Goal: Task Accomplishment & Management: Use online tool/utility

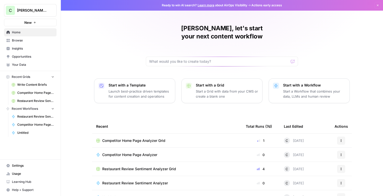
scroll to position [37, 0]
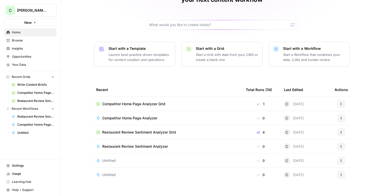
click at [121, 144] on span "Restaurant Review Sentiment Analyzer" at bounding box center [135, 146] width 66 height 5
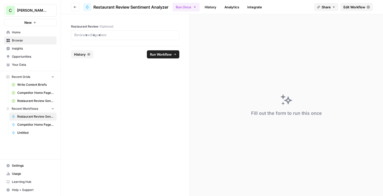
click at [357, 7] on span "Edit Workflow" at bounding box center [354, 7] width 22 height 5
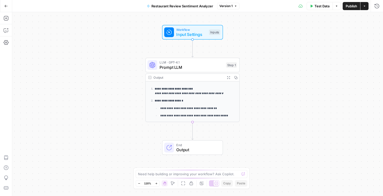
click at [7, 6] on icon "button" at bounding box center [6, 6] width 4 height 4
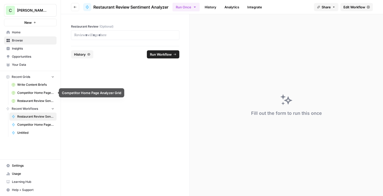
click at [29, 94] on span "Competitor Home Page Analyzer Grid" at bounding box center [35, 93] width 37 height 5
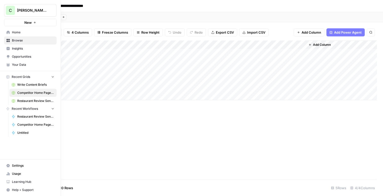
click at [20, 33] on span "Home" at bounding box center [33, 32] width 42 height 5
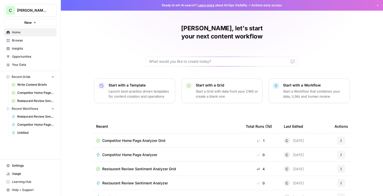
click at [292, 89] on p "Start a Workflow that combines your data, LLMs and human review" at bounding box center [314, 94] width 62 height 10
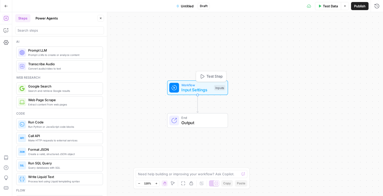
click at [192, 88] on span "Input Settings" at bounding box center [196, 90] width 30 height 6
click at [328, 37] on span "Add Field" at bounding box center [325, 34] width 15 height 5
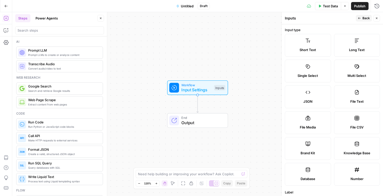
scroll to position [1, 0]
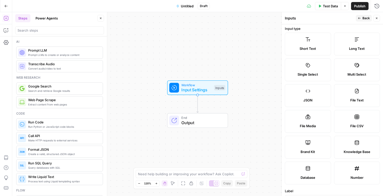
click at [355, 43] on label "Long Text" at bounding box center [357, 44] width 46 height 23
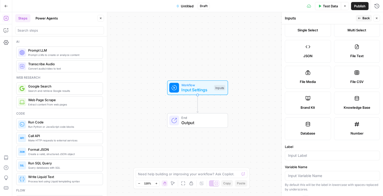
scroll to position [146, 0]
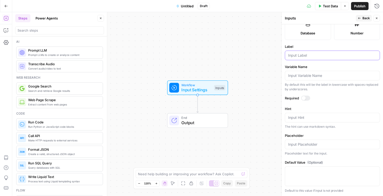
click at [309, 55] on input "Label" at bounding box center [332, 55] width 88 height 5
type input "Ramen Article"
click at [378, 17] on icon "button" at bounding box center [376, 18] width 3 height 3
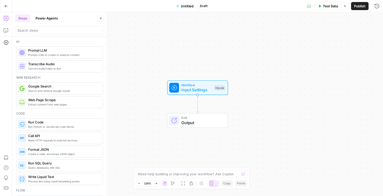
click at [197, 90] on span "Input Settings" at bounding box center [196, 90] width 30 height 6
click at [315, 41] on Article "Ramen Article (Optional)" at bounding box center [335, 40] width 81 height 5
click at [304, 42] on Article "Ramen Article (Optional)" at bounding box center [335, 40] width 81 height 5
click at [5, 5] on icon "button" at bounding box center [6, 6] width 4 height 4
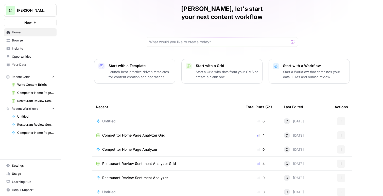
scroll to position [20, 0]
click at [115, 161] on span "Restaurant Review Sentiment Analyzer Grid" at bounding box center [139, 163] width 74 height 5
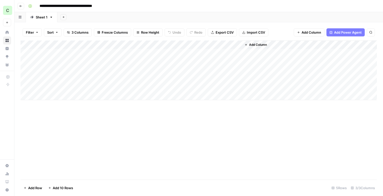
click at [22, 7] on icon "button" at bounding box center [20, 6] width 3 height 3
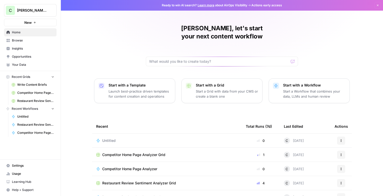
scroll to position [37, 0]
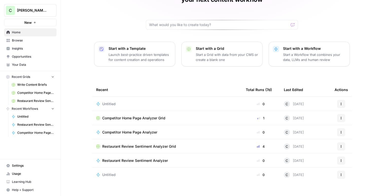
click at [126, 158] on span "Restaurant Review Sentiment Analyzer" at bounding box center [135, 160] width 66 height 5
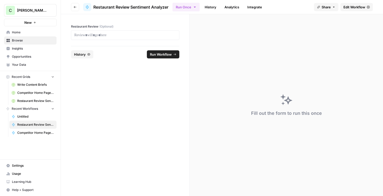
click at [75, 8] on icon "button" at bounding box center [75, 7] width 3 height 3
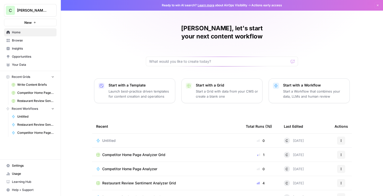
click at [106, 138] on span "Untitled" at bounding box center [108, 140] width 13 height 5
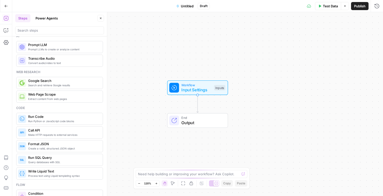
scroll to position [6, 0]
click at [51, 49] on span "Prompt LLMs to create or analyze content" at bounding box center [63, 49] width 70 height 4
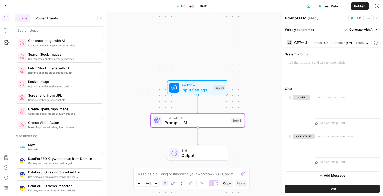
scroll to position [0, 0]
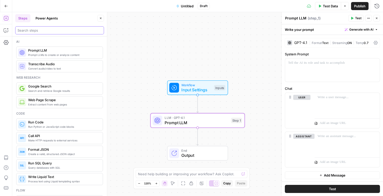
click at [56, 32] on input "search" at bounding box center [59, 30] width 84 height 5
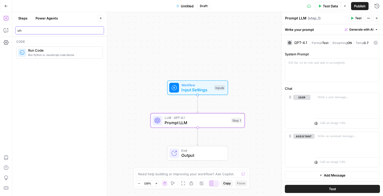
type input "u"
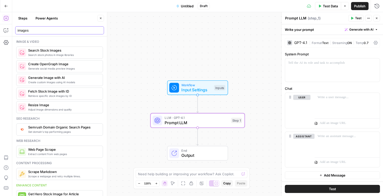
type input "images"
click at [44, 53] on span "Search stock photos in image libraries" at bounding box center [63, 55] width 70 height 4
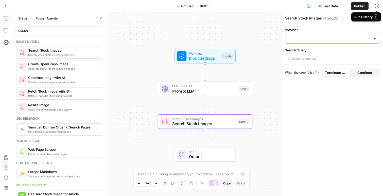
click at [310, 41] on input "Provider" at bounding box center [329, 38] width 82 height 5
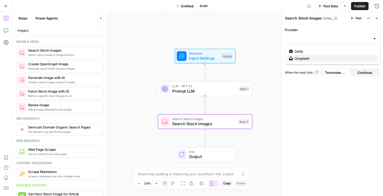
click at [306, 59] on span "Unsplash" at bounding box center [334, 58] width 79 height 5
type input "Unsplash"
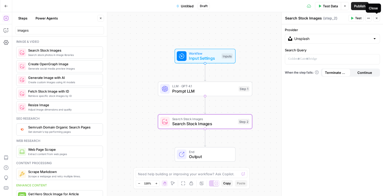
click at [378, 17] on icon "button" at bounding box center [376, 18] width 3 height 3
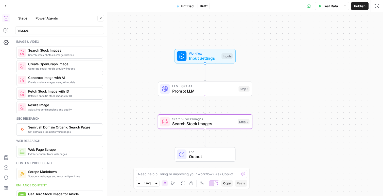
click at [50, 27] on div "images" at bounding box center [59, 30] width 89 height 8
click at [98, 29] on input "images" at bounding box center [59, 30] width 84 height 5
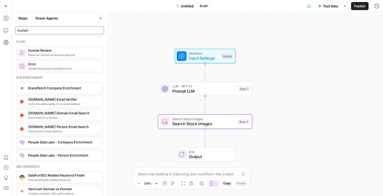
type input "human"
click at [52, 55] on span "Pause for manual review and approval" at bounding box center [63, 55] width 70 height 4
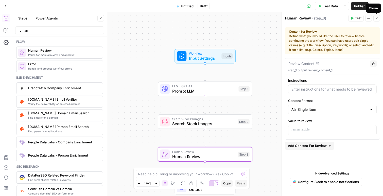
click at [378, 18] on icon "button" at bounding box center [376, 18] width 3 height 3
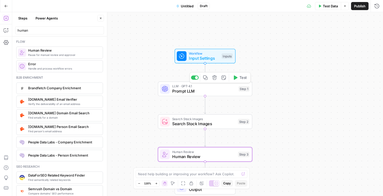
click at [198, 93] on span "Prompt LLM" at bounding box center [204, 91] width 64 height 6
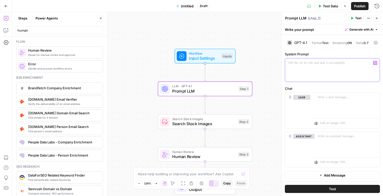
click at [302, 66] on div at bounding box center [332, 70] width 95 height 23
click at [378, 19] on button "Close" at bounding box center [376, 18] width 7 height 7
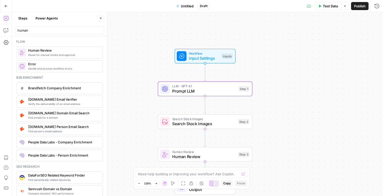
click at [5, 5] on icon "button" at bounding box center [6, 6] width 4 height 4
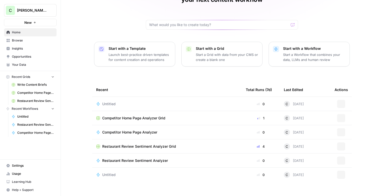
scroll to position [37, 0]
click at [123, 130] on span "Competitor Home Page Analyzer" at bounding box center [129, 132] width 55 height 5
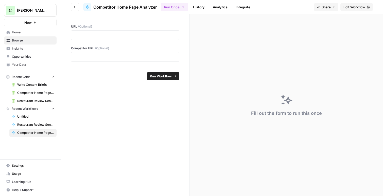
click at [350, 6] on span "Edit Workflow" at bounding box center [354, 7] width 22 height 5
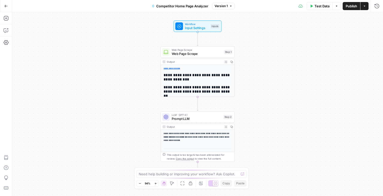
click at [190, 124] on div "Output Expand Output Copy" at bounding box center [198, 127] width 74 height 6
click at [190, 120] on span "Prompt LLM" at bounding box center [197, 119] width 50 height 5
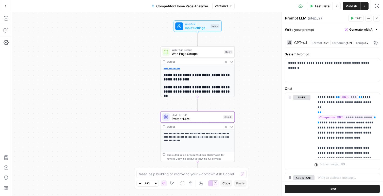
click at [376, 19] on icon "button" at bounding box center [377, 18] width 2 height 2
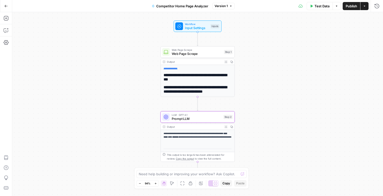
click at [7, 8] on button "Go Back" at bounding box center [6, 6] width 9 height 9
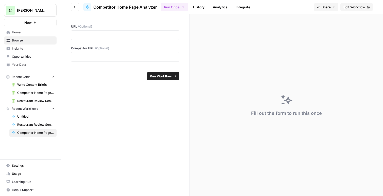
click at [25, 115] on span "Untitled" at bounding box center [35, 117] width 37 height 5
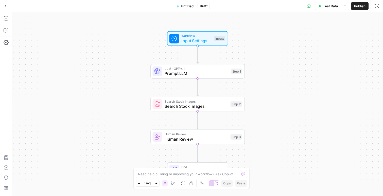
click at [183, 6] on span "Untitled" at bounding box center [187, 6] width 13 height 5
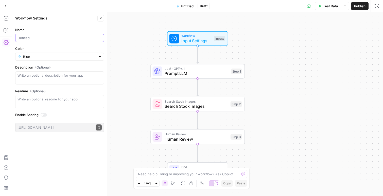
click at [29, 40] on input "Name" at bounding box center [59, 37] width 84 height 5
type input "Smart Image Selector"
click at [193, 67] on span "LLM · GPT-4.1" at bounding box center [197, 68] width 64 height 5
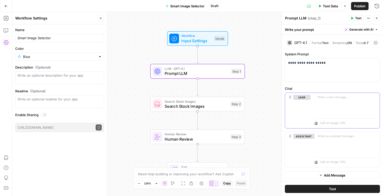
click at [330, 98] on p at bounding box center [346, 97] width 59 height 5
click at [186, 38] on span "Input Settings" at bounding box center [196, 41] width 30 height 6
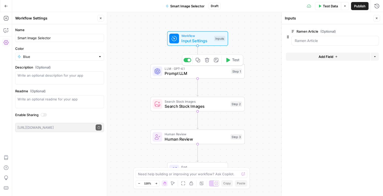
click at [193, 73] on span "Prompt LLM" at bounding box center [197, 73] width 64 height 6
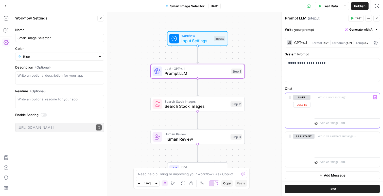
click at [329, 98] on p at bounding box center [346, 97] width 59 height 5
click at [376, 98] on icon "button" at bounding box center [375, 98] width 3 height 2
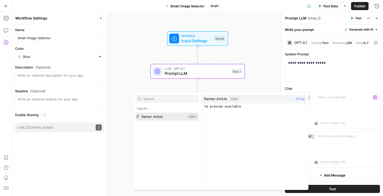
click at [170, 117] on button "Select variable Ramen Article" at bounding box center [166, 117] width 63 height 8
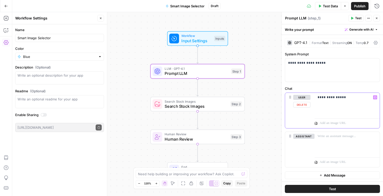
click at [375, 99] on icon "button" at bounding box center [375, 97] width 3 height 3
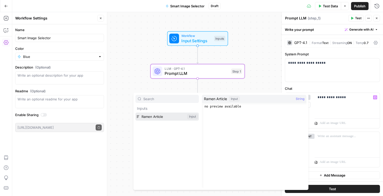
click at [156, 117] on button "Select variable Ramen Article" at bounding box center [166, 117] width 63 height 8
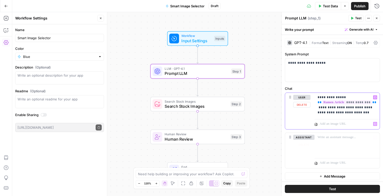
scroll to position [2, 0]
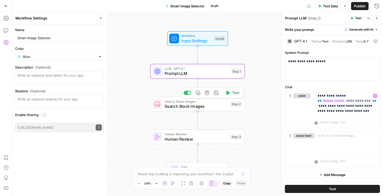
click at [185, 107] on span "Search Stock Images" at bounding box center [196, 106] width 63 height 6
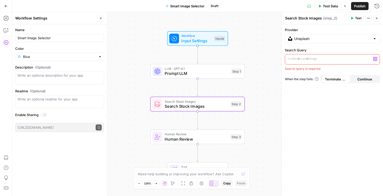
click at [311, 59] on p at bounding box center [328, 59] width 80 height 5
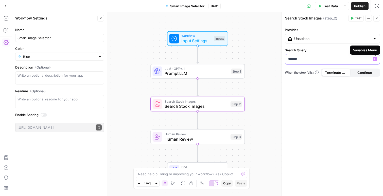
click at [374, 59] on icon "button" at bounding box center [375, 59] width 3 height 2
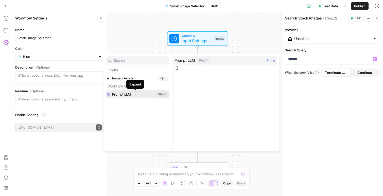
click at [136, 95] on icon "button" at bounding box center [135, 94] width 3 height 3
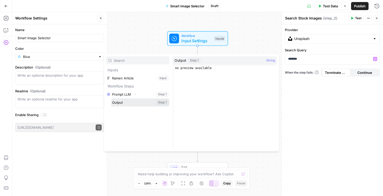
click at [133, 102] on button "Select variable Output" at bounding box center [140, 103] width 58 height 8
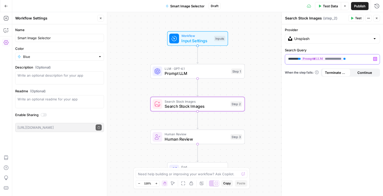
drag, startPoint x: 300, startPoint y: 59, endPoint x: 276, endPoint y: 58, distance: 24.1
click at [276, 58] on body "C Connor - Test New Home Browse Insights Opportunities Your Data Recent Grids W…" at bounding box center [191, 98] width 383 height 196
click at [290, 61] on p "**********" at bounding box center [328, 59] width 80 height 5
drag, startPoint x: 300, startPoint y: 60, endPoint x: 284, endPoint y: 60, distance: 15.5
click at [284, 60] on div "**********" at bounding box center [332, 110] width 101 height 172
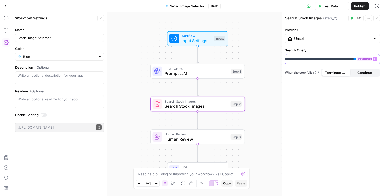
scroll to position [0, 26]
click at [193, 140] on span "Human Review" at bounding box center [196, 139] width 63 height 6
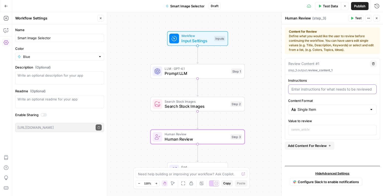
click at [322, 91] on input "Instructions" at bounding box center [332, 89] width 82 height 5
type input "Select final image for the article"
click at [316, 111] on input "Content Format" at bounding box center [332, 109] width 70 height 5
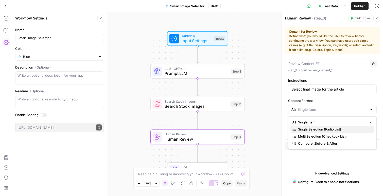
click at [316, 128] on span "Single Selection (Radio List)" at bounding box center [334, 129] width 72 height 5
type input "Single Selection (Radio List)"
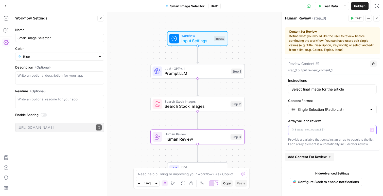
click at [374, 132] on div at bounding box center [332, 131] width 88 height 10
click at [372, 132] on button "Variables Menu" at bounding box center [372, 130] width 4 height 4
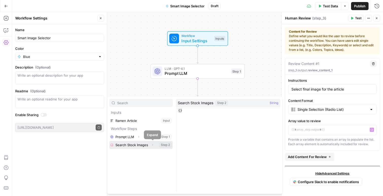
click at [155, 146] on button "Expand" at bounding box center [152, 145] width 7 height 7
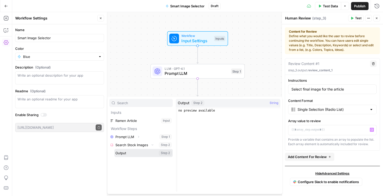
click at [121, 154] on button "Select variable Output" at bounding box center [143, 153] width 58 height 8
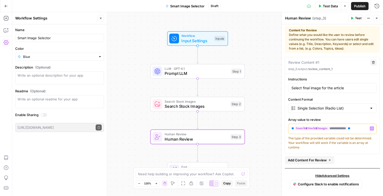
scroll to position [4, 0]
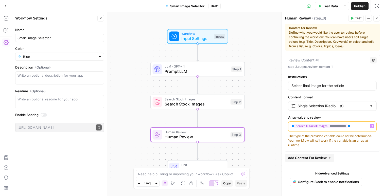
click at [354, 19] on button "Test" at bounding box center [355, 18] width 15 height 7
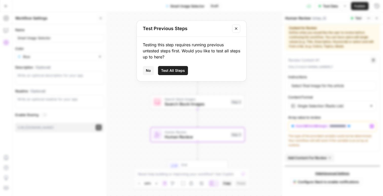
click at [172, 72] on span "Test All Steps" at bounding box center [173, 70] width 24 height 5
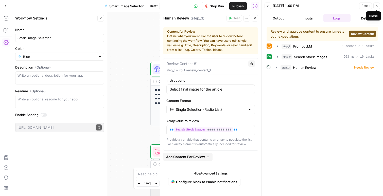
click at [378, 6] on button "Close" at bounding box center [376, 6] width 7 height 7
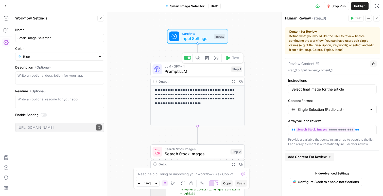
click at [188, 71] on span "Prompt LLM" at bounding box center [197, 71] width 64 height 6
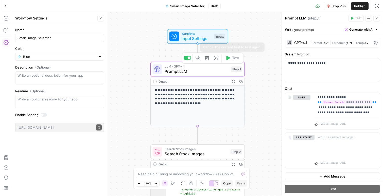
click at [177, 35] on div at bounding box center [174, 37] width 10 height 10
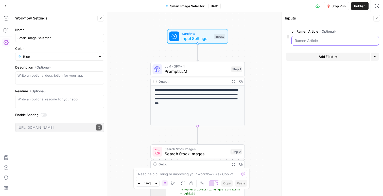
click at [301, 38] on Article "Ramen Article (Optional)" at bounding box center [335, 40] width 81 height 5
click at [303, 40] on Article "Ramen Article (Optional)" at bounding box center [335, 40] width 81 height 5
click at [310, 42] on Article "Ramen Article (Optional)" at bounding box center [335, 40] width 81 height 5
click at [305, 43] on div at bounding box center [334, 41] width 87 height 10
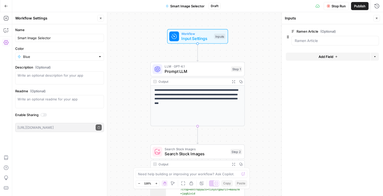
click at [305, 43] on div at bounding box center [334, 41] width 87 height 10
click at [302, 41] on Article "Ramen Article (Optional)" at bounding box center [335, 40] width 81 height 5
click at [193, 70] on span "Prompt LLM" at bounding box center [197, 71] width 64 height 6
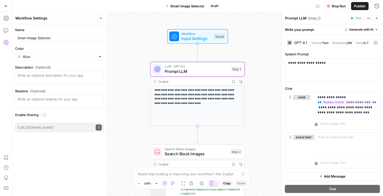
click at [181, 39] on div "Workflow Input Settings Inputs Test Step" at bounding box center [197, 36] width 56 height 10
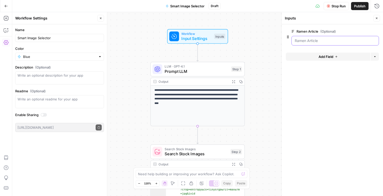
click at [327, 40] on Article "Ramen Article (Optional)" at bounding box center [335, 40] width 81 height 5
click at [296, 41] on Article "Ramen Article (Optional)" at bounding box center [335, 40] width 81 height 5
click at [300, 43] on Article "Ramen Article (Optional)" at bounding box center [335, 40] width 81 height 5
click at [360, 31] on span "edit field" at bounding box center [359, 31] width 11 height 4
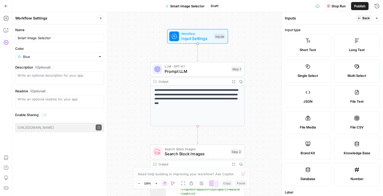
click at [351, 48] on span "Long Text" at bounding box center [357, 49] width 16 height 5
click at [191, 39] on span "Input Settings" at bounding box center [196, 38] width 30 height 6
click at [376, 18] on icon "button" at bounding box center [376, 18] width 3 height 3
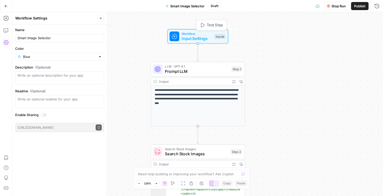
click at [193, 33] on span "Workflow" at bounding box center [197, 33] width 30 height 5
click at [209, 41] on span "Input Settings" at bounding box center [197, 39] width 30 height 6
click at [301, 41] on Article "Ramen Article (Optional)" at bounding box center [335, 40] width 81 height 5
click at [366, 32] on button "edit field" at bounding box center [362, 31] width 20 height 6
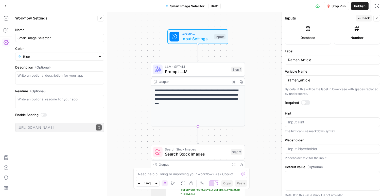
scroll to position [146, 0]
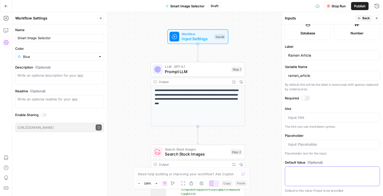
click at [296, 171] on textarea "Default Value (Optional)" at bounding box center [332, 171] width 88 height 5
paste textarea "Ramen: From Street Food to Global Comfort Dish Ramen, a beloved Japanese noodle…"
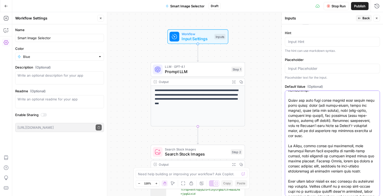
scroll to position [0, 0]
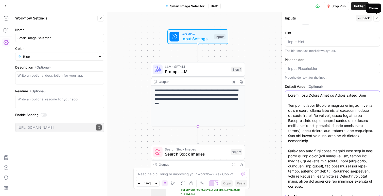
type textarea "Ramen: From Street Food to Global Comfort Dish Ramen, a beloved Japanese noodle…"
click at [376, 17] on icon "button" at bounding box center [377, 18] width 2 height 2
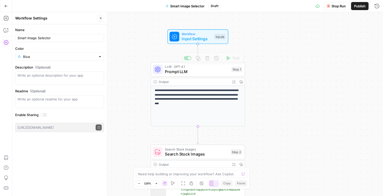
click at [201, 37] on span "Input Settings" at bounding box center [197, 39] width 30 height 6
click at [330, 42] on Article "Ramen Article (Optional)" at bounding box center [335, 40] width 81 height 5
click at [338, 58] on button "Add Field" at bounding box center [328, 57] width 84 height 8
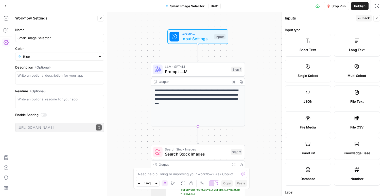
click at [375, 18] on icon "button" at bounding box center [376, 18] width 3 height 3
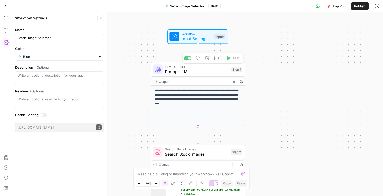
click at [188, 40] on span "Input Settings" at bounding box center [197, 39] width 30 height 6
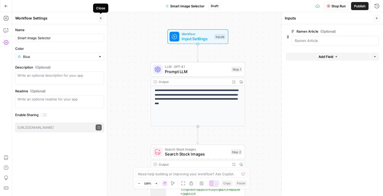
click at [102, 19] on icon "button" at bounding box center [100, 18] width 3 height 3
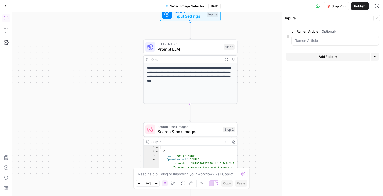
click at [180, 16] on span "Input Settings" at bounding box center [189, 16] width 30 height 6
click at [180, 74] on p "**********" at bounding box center [190, 75] width 87 height 18
click at [189, 48] on span "Prompt LLM" at bounding box center [189, 49] width 64 height 6
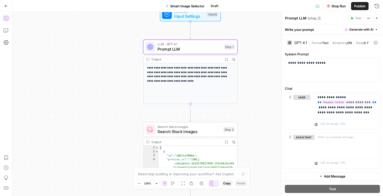
click at [184, 137] on div "Search Stock Images Search Stock Images Step 2 Copy step Delete step Add Note T…" at bounding box center [190, 129] width 94 height 15
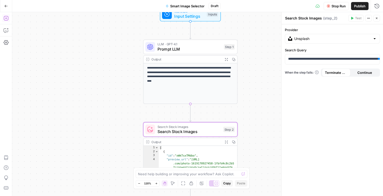
click at [186, 17] on span "Input Settings" at bounding box center [189, 16] width 30 height 6
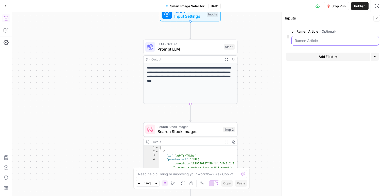
click at [315, 41] on Article "Ramen Article (Optional)" at bounding box center [335, 40] width 81 height 5
click at [300, 42] on Article "Ramen Article (Optional)" at bounding box center [335, 40] width 81 height 5
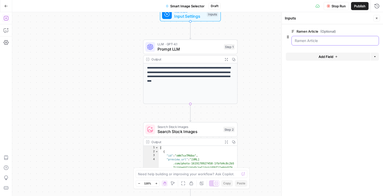
click at [288, 38] on icon "button" at bounding box center [288, 37] width 4 height 4
click at [377, 58] on button "Options" at bounding box center [375, 57] width 8 height 8
click at [377, 18] on icon "button" at bounding box center [376, 18] width 3 height 3
click at [4, 6] on icon "button" at bounding box center [6, 6] width 4 height 4
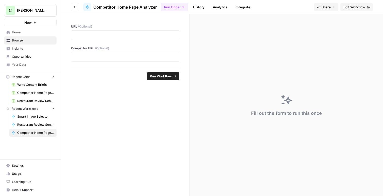
click at [29, 132] on span "Competitor Home Page Analyzer" at bounding box center [35, 133] width 37 height 5
click at [30, 133] on span "Competitor Home Page Analyzer" at bounding box center [35, 133] width 37 height 5
click at [27, 114] on link "Smart Image Selector" at bounding box center [32, 117] width 47 height 8
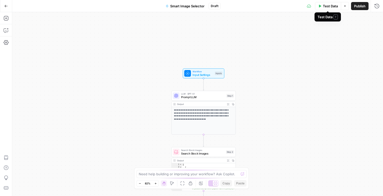
click at [325, 6] on span "Test Data" at bounding box center [330, 6] width 15 height 5
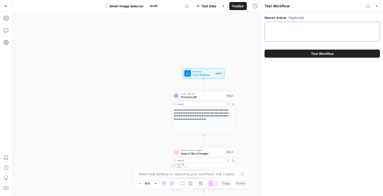
click at [294, 25] on textarea "Ramen Article (Optional)" at bounding box center [322, 26] width 109 height 5
paste textarea "Ramen: From Street Food to Global Comfort Dish Ramen, a beloved Japanese noodle…"
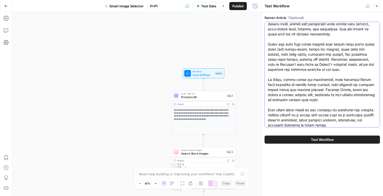
type textarea "Ramen: From Street Food to Global Comfort Dish Ramen, a beloved Japanese noodle…"
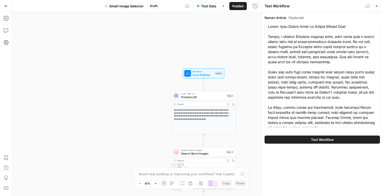
click at [313, 138] on span "Test Workflow" at bounding box center [322, 139] width 23 height 5
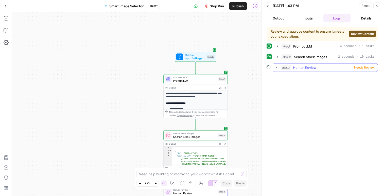
click at [322, 67] on div "step_3 Human Review Needs Review" at bounding box center [327, 67] width 94 height 5
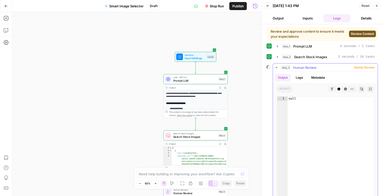
scroll to position [5, 0]
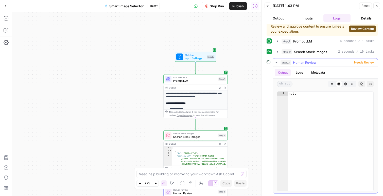
click at [298, 76] on button "Logs" at bounding box center [299, 73] width 13 height 8
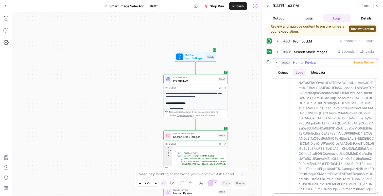
scroll to position [767, 0]
click at [317, 73] on button "Metadata" at bounding box center [318, 73] width 20 height 8
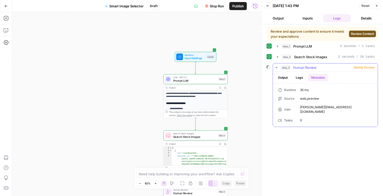
click at [284, 76] on button "Output" at bounding box center [283, 78] width 16 height 8
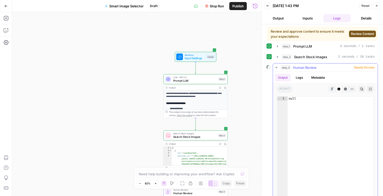
click at [276, 67] on icon "button" at bounding box center [276, 67] width 2 height 1
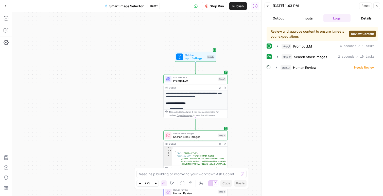
click at [379, 6] on button "Close" at bounding box center [376, 6] width 7 height 7
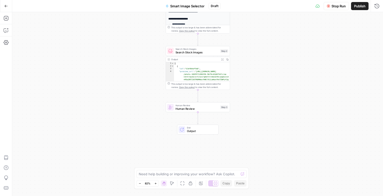
click at [205, 110] on span "Human Review" at bounding box center [196, 109] width 43 height 4
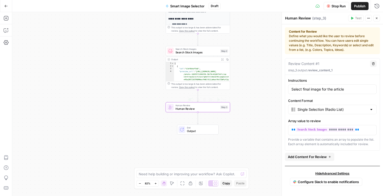
click at [189, 129] on span "End" at bounding box center [201, 127] width 28 height 3
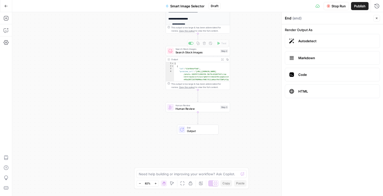
type textarea "**********"
click at [196, 74] on div "[ { "id" : "VJdfB4sP7b8" , "preview_url" : "https://images.unsplash.com /photo-…" at bounding box center [202, 151] width 56 height 178
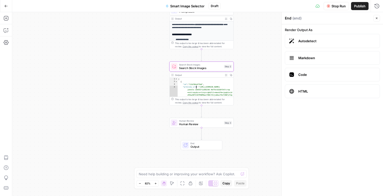
click at [377, 19] on icon "button" at bounding box center [377, 18] width 2 height 2
click at [205, 125] on span "Human Review" at bounding box center [200, 124] width 43 height 4
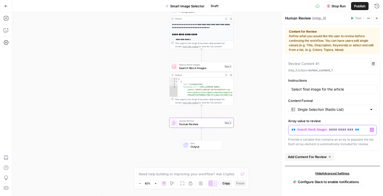
click at [371, 130] on icon "button" at bounding box center [371, 130] width 3 height 3
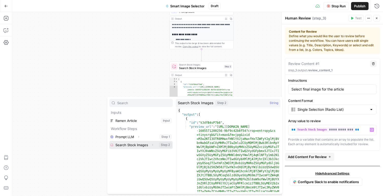
click at [154, 145] on span "Expand" at bounding box center [154, 145] width 0 height 0
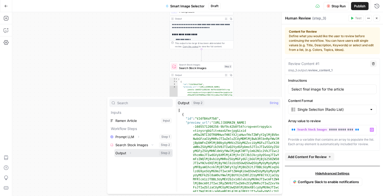
click at [131, 153] on icon "button" at bounding box center [130, 153] width 3 height 3
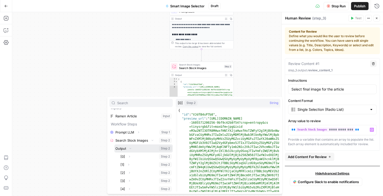
scroll to position [5, 0]
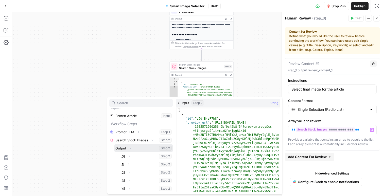
click at [130, 149] on icon "button" at bounding box center [130, 148] width 3 height 3
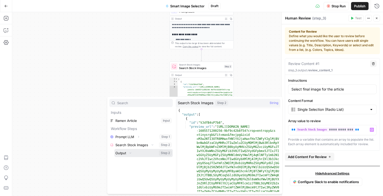
scroll to position [0, 0]
click at [151, 145] on button "Collapse" at bounding box center [152, 145] width 7 height 7
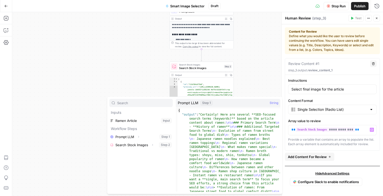
click at [376, 19] on icon "button" at bounding box center [376, 18] width 3 height 3
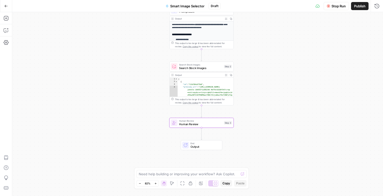
click at [190, 37] on div "**********" at bounding box center [202, 85] width 64 height 126
click at [191, 24] on p "**********" at bounding box center [201, 26] width 59 height 6
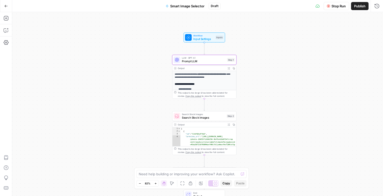
click at [209, 62] on span "Prompt LLM" at bounding box center [204, 61] width 44 height 4
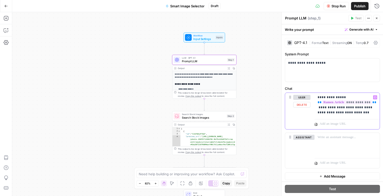
drag, startPoint x: 351, startPoint y: 108, endPoint x: 325, endPoint y: 109, distance: 26.9
click at [325, 109] on p "**********" at bounding box center [346, 105] width 59 height 20
click at [333, 108] on p "**********" at bounding box center [346, 105] width 59 height 20
click at [377, 19] on icon "button" at bounding box center [376, 18] width 3 height 3
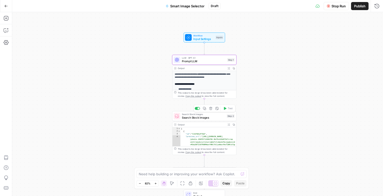
click at [193, 117] on span "Search Stock Images" at bounding box center [203, 118] width 43 height 4
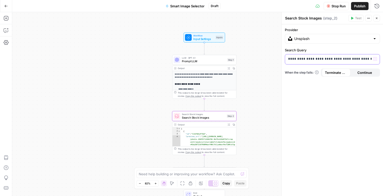
click at [312, 59] on p "**********" at bounding box center [332, 59] width 88 height 5
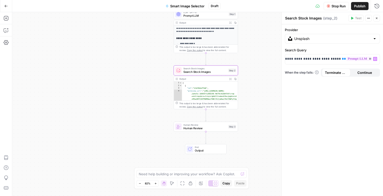
scroll to position [0, 68]
click at [195, 127] on span "Human Review" at bounding box center [204, 129] width 43 height 4
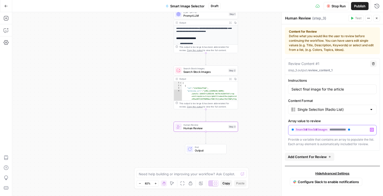
drag, startPoint x: 364, startPoint y: 129, endPoint x: 285, endPoint y: 129, distance: 79.1
click at [285, 129] on div "**********" at bounding box center [332, 104] width 95 height 93
click at [371, 130] on icon "button" at bounding box center [371, 130] width 3 height 3
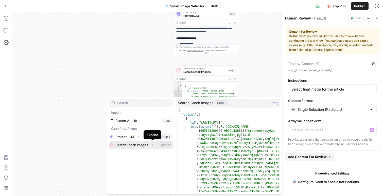
click at [152, 146] on icon "button" at bounding box center [152, 145] width 3 height 3
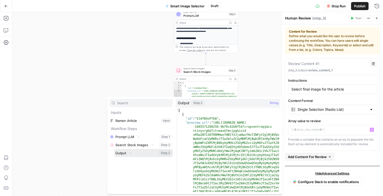
click at [129, 154] on icon "button" at bounding box center [130, 153] width 3 height 3
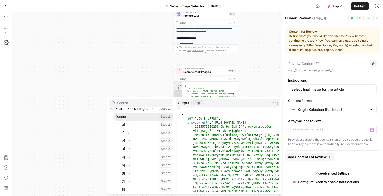
scroll to position [39, 0]
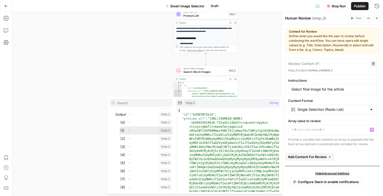
click at [133, 130] on button "Select variable [1]" at bounding box center [145, 131] width 53 height 8
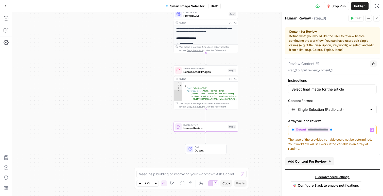
drag, startPoint x: 346, startPoint y: 129, endPoint x: 286, endPoint y: 130, distance: 59.3
click at [286, 130] on div "**********" at bounding box center [332, 114] width 95 height 73
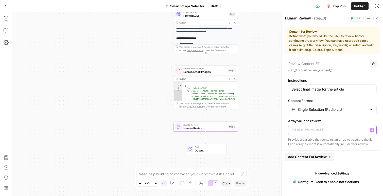
click at [372, 128] on button "Variables Menu" at bounding box center [372, 130] width 4 height 4
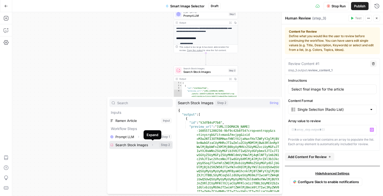
click at [153, 145] on icon "button" at bounding box center [152, 145] width 3 height 3
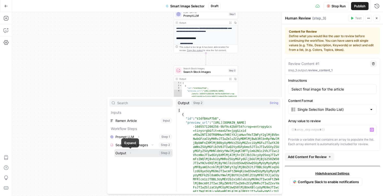
click at [130, 153] on icon "button" at bounding box center [130, 153] width 3 height 3
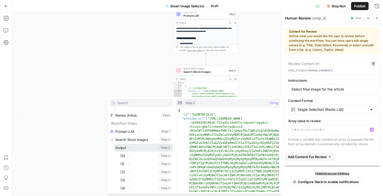
scroll to position [6, 0]
click at [130, 163] on icon "button" at bounding box center [128, 163] width 3 height 3
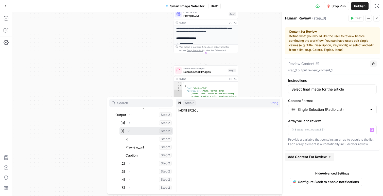
scroll to position [43, 0]
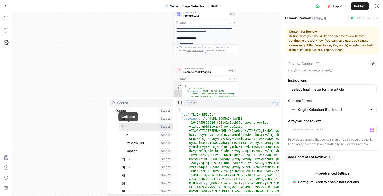
click at [129, 127] on icon "button" at bounding box center [128, 127] width 3 height 3
click at [129, 128] on icon "button" at bounding box center [128, 127] width 3 height 3
click at [129, 127] on icon "button" at bounding box center [128, 127] width 3 height 3
click at [144, 127] on button "Select variable [1]" at bounding box center [145, 127] width 53 height 8
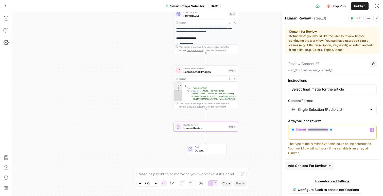
click at [370, 131] on icon "button" at bounding box center [371, 130] width 3 height 3
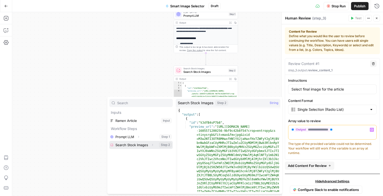
click at [152, 146] on icon "button" at bounding box center [152, 145] width 3 height 3
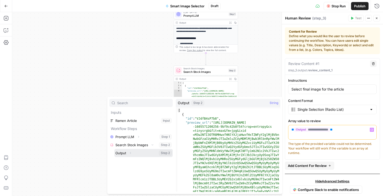
click at [130, 154] on icon "button" at bounding box center [130, 154] width 1 height 2
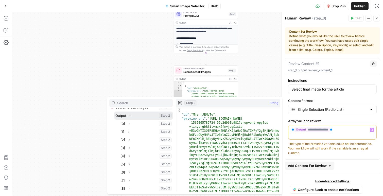
scroll to position [38, 0]
click at [126, 138] on button "Expand" at bounding box center [129, 139] width 7 height 7
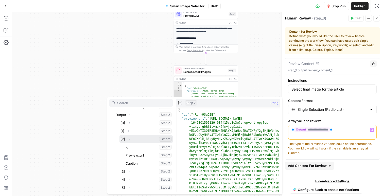
click at [126, 138] on button "Collapse" at bounding box center [129, 139] width 7 height 7
click at [136, 138] on button "Select variable [2]" at bounding box center [145, 139] width 53 height 8
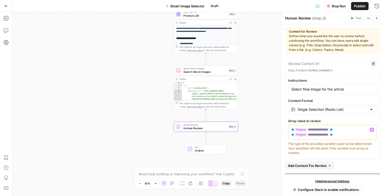
click at [371, 128] on button "Variables Menu" at bounding box center [372, 130] width 4 height 4
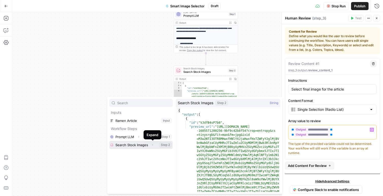
click at [153, 146] on icon "button" at bounding box center [152, 146] width 1 height 2
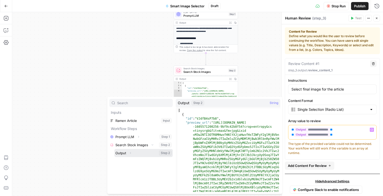
click at [131, 155] on icon "button" at bounding box center [130, 153] width 3 height 3
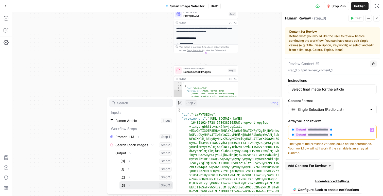
click at [138, 186] on button "Select variable [3]" at bounding box center [145, 186] width 53 height 8
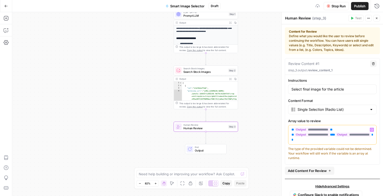
scroll to position [13, 0]
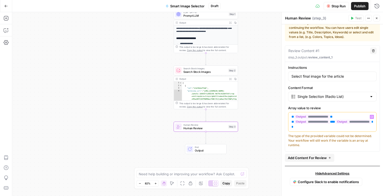
click at [377, 18] on icon "button" at bounding box center [377, 18] width 2 height 2
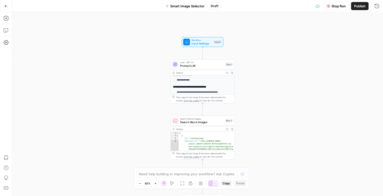
scroll to position [0, 0]
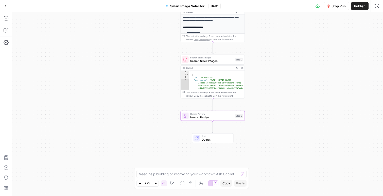
click at [219, 138] on span "Output" at bounding box center [216, 140] width 28 height 4
click at [376, 18] on icon "button" at bounding box center [376, 18] width 3 height 3
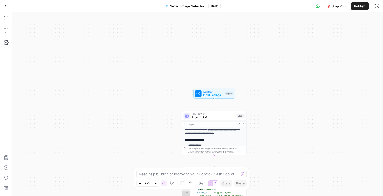
click at [332, 7] on span "Stop Run" at bounding box center [338, 6] width 14 height 5
click at [321, 8] on button "Test Data" at bounding box center [328, 6] width 26 height 8
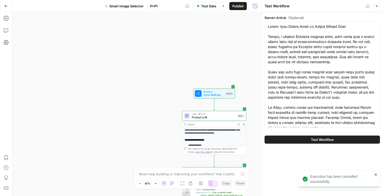
click at [323, 139] on span "Test Workflow" at bounding box center [322, 139] width 23 height 5
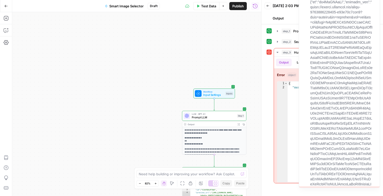
click at [227, 70] on div "**********" at bounding box center [136, 104] width 249 height 184
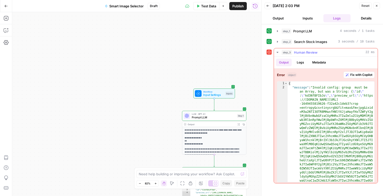
click at [279, 53] on icon "button" at bounding box center [277, 52] width 4 height 4
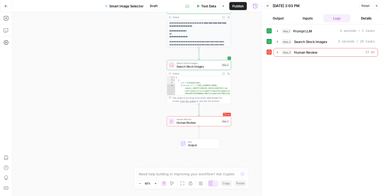
click at [190, 123] on span "Human Review" at bounding box center [197, 123] width 43 height 4
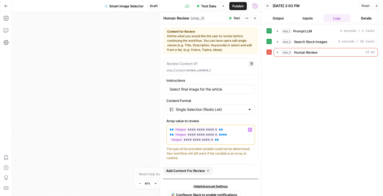
drag, startPoint x: 221, startPoint y: 141, endPoint x: 158, endPoint y: 130, distance: 63.9
click at [160, 130] on div "**********" at bounding box center [210, 104] width 101 height 184
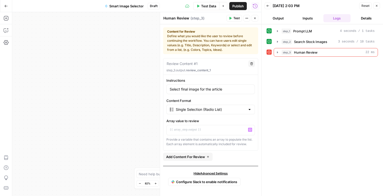
click at [377, 5] on icon "button" at bounding box center [376, 5] width 3 height 3
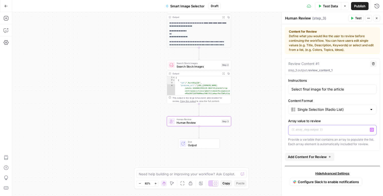
click at [370, 130] on icon "button" at bounding box center [371, 130] width 3 height 3
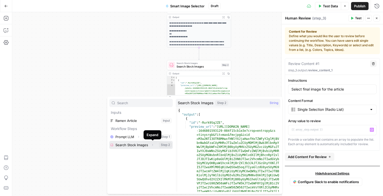
click at [153, 145] on icon "button" at bounding box center [152, 145] width 3 height 3
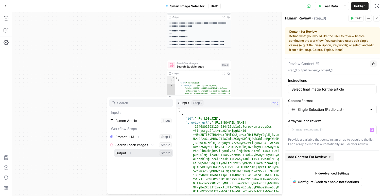
click at [130, 155] on button "Expand" at bounding box center [130, 153] width 7 height 7
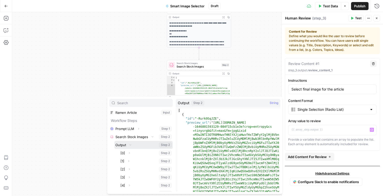
scroll to position [9, 0]
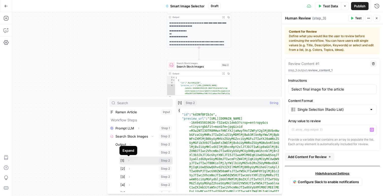
click at [130, 158] on button "Expand" at bounding box center [128, 161] width 7 height 7
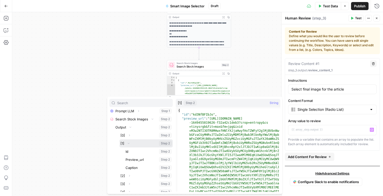
scroll to position [23, 0]
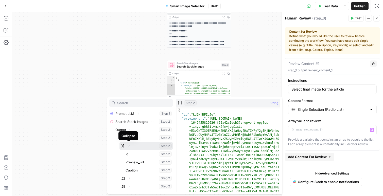
click at [128, 147] on icon "button" at bounding box center [129, 146] width 2 height 1
click at [134, 146] on button "Select variable [1]" at bounding box center [145, 146] width 53 height 8
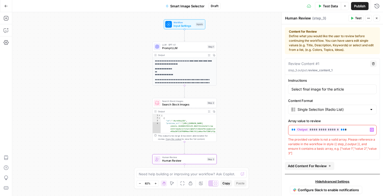
click at [189, 70] on p "**********" at bounding box center [184, 71] width 59 height 9
click at [376, 17] on icon "button" at bounding box center [377, 18] width 2 height 2
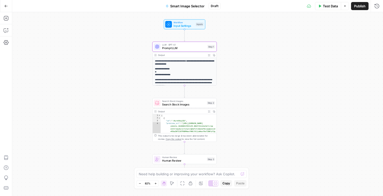
click at [184, 48] on span "Prompt LLM" at bounding box center [184, 48] width 44 height 4
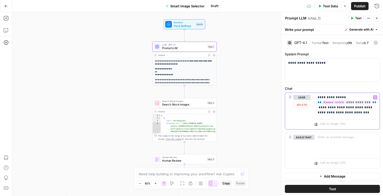
click at [344, 108] on p "**********" at bounding box center [346, 105] width 59 height 20
click at [375, 16] on button "Close" at bounding box center [376, 18] width 7 height 7
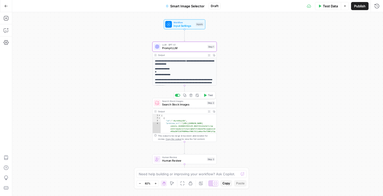
click at [185, 105] on span "Search Stock Images" at bounding box center [183, 105] width 43 height 4
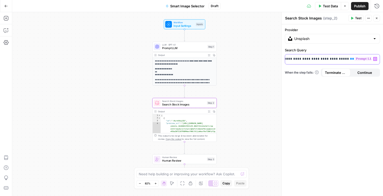
scroll to position [0, 0]
drag, startPoint x: 328, startPoint y: 59, endPoint x: 266, endPoint y: 55, distance: 62.8
click at [266, 55] on body "**********" at bounding box center [191, 98] width 383 height 196
click at [317, 57] on p "**********" at bounding box center [328, 59] width 80 height 5
drag, startPoint x: 320, startPoint y: 59, endPoint x: 271, endPoint y: 57, distance: 49.5
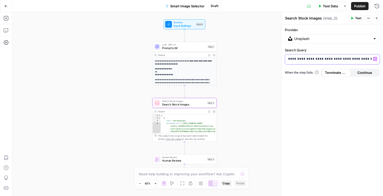
click at [271, 57] on body "**********" at bounding box center [191, 98] width 383 height 196
click at [318, 61] on p "**********" at bounding box center [328, 59] width 80 height 5
click at [336, 58] on p "**********" at bounding box center [328, 59] width 80 height 5
click at [376, 18] on icon "button" at bounding box center [377, 18] width 2 height 2
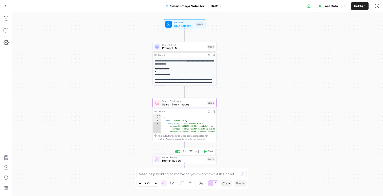
click at [183, 161] on span "Human Review" at bounding box center [183, 161] width 43 height 4
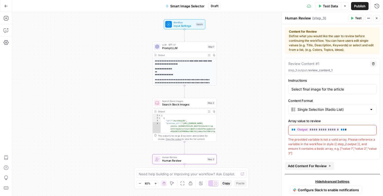
scroll to position [1, 0]
drag, startPoint x: 343, startPoint y: 131, endPoint x: 289, endPoint y: 131, distance: 54.3
click at [289, 131] on div "**********" at bounding box center [332, 130] width 88 height 10
click at [347, 129] on p "**********" at bounding box center [332, 129] width 82 height 5
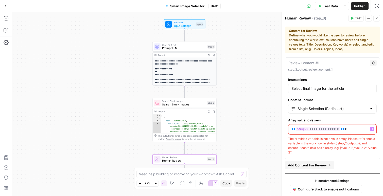
click at [347, 129] on p "**********" at bounding box center [332, 129] width 82 height 5
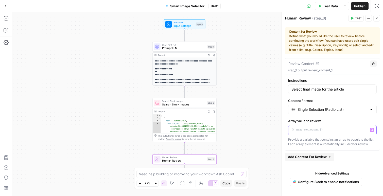
scroll to position [0, 0]
click at [373, 130] on icon "button" at bounding box center [371, 130] width 3 height 3
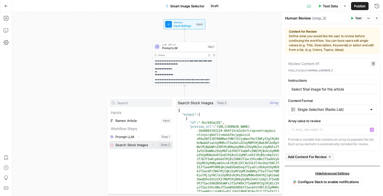
click at [153, 145] on icon "button" at bounding box center [152, 145] width 3 height 3
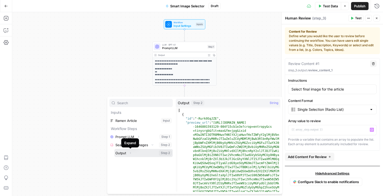
click at [129, 153] on icon "button" at bounding box center [130, 153] width 3 height 3
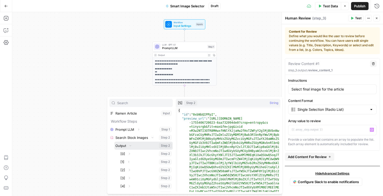
scroll to position [7, 0]
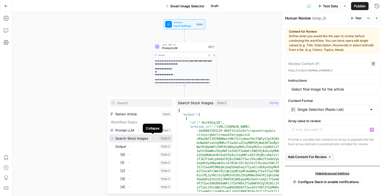
click at [152, 140] on icon "button" at bounding box center [152, 138] width 3 height 3
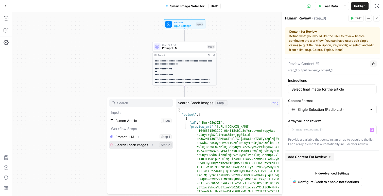
click at [127, 146] on button "Select variable Search Stock Images" at bounding box center [140, 145] width 63 height 8
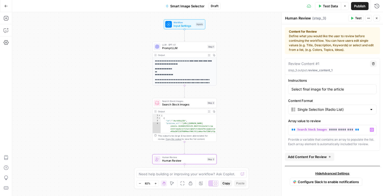
click at [376, 19] on icon "button" at bounding box center [376, 18] width 3 height 3
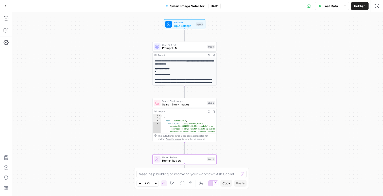
click at [183, 21] on span "Workflow" at bounding box center [183, 22] width 21 height 3
click at [108, 133] on div "**********" at bounding box center [197, 104] width 371 height 184
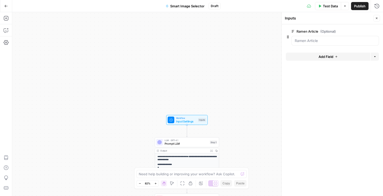
click at [326, 5] on span "Test Data" at bounding box center [330, 6] width 15 height 5
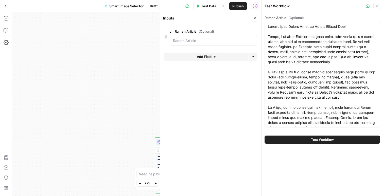
click at [328, 140] on span "Test Workflow" at bounding box center [322, 139] width 23 height 5
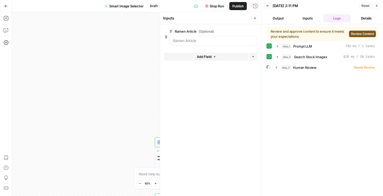
click at [255, 17] on icon "button" at bounding box center [254, 18] width 3 height 3
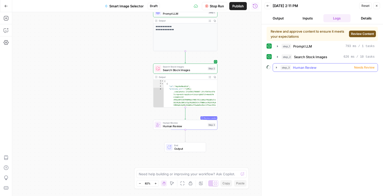
click at [277, 68] on icon "button" at bounding box center [276, 68] width 1 height 2
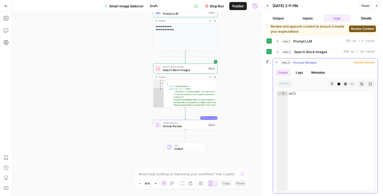
scroll to position [5, 0]
click at [300, 71] on button "Logs" at bounding box center [299, 73] width 13 height 8
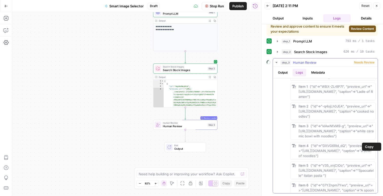
scroll to position [0, 0]
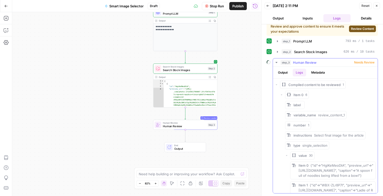
click at [319, 73] on button "Metadata" at bounding box center [318, 73] width 20 height 8
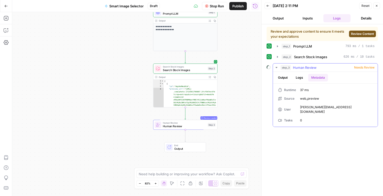
click at [281, 76] on button "Output" at bounding box center [283, 78] width 16 height 8
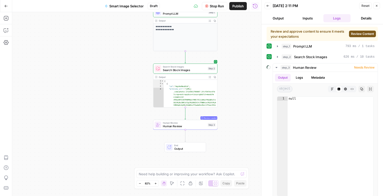
click at [358, 32] on span "Review Content" at bounding box center [362, 34] width 23 height 5
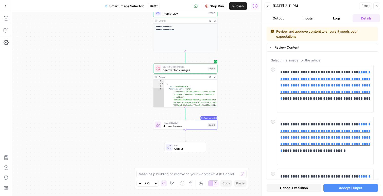
click at [351, 189] on span "Accept Output" at bounding box center [351, 188] width 24 height 5
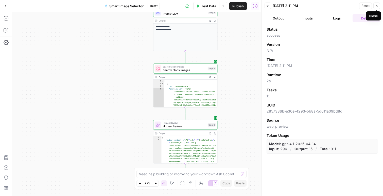
click at [378, 6] on icon "button" at bounding box center [376, 5] width 3 height 3
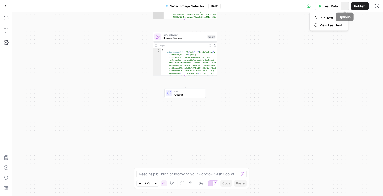
click at [345, 7] on icon "button" at bounding box center [344, 6] width 3 height 3
click at [7, 4] on icon "button" at bounding box center [6, 6] width 4 height 4
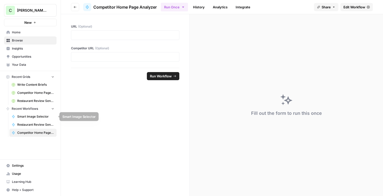
click at [33, 117] on span "Smart Image Selector" at bounding box center [35, 117] width 37 height 5
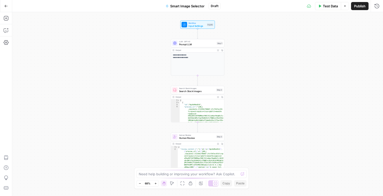
click at [5, 6] on icon "button" at bounding box center [6, 6] width 4 height 4
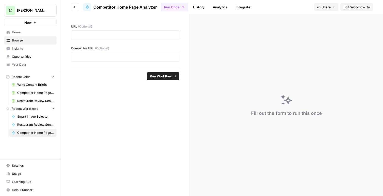
click at [53, 108] on icon "button" at bounding box center [53, 109] width 4 height 4
click at [18, 32] on span "Home" at bounding box center [33, 32] width 42 height 5
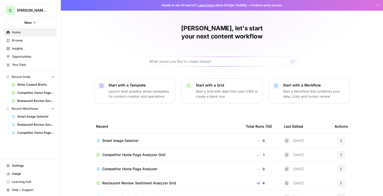
scroll to position [7, 0]
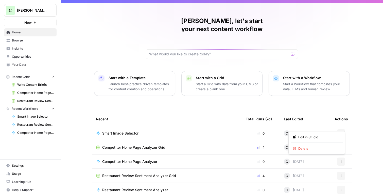
click at [342, 132] on icon "button" at bounding box center [340, 133] width 3 height 3
click at [195, 101] on div "Connor, let's start your next content workflow Start with a Template Launch bes…" at bounding box center [222, 113] width 322 height 241
click at [113, 131] on span "Smart Image Selector" at bounding box center [120, 133] width 36 height 5
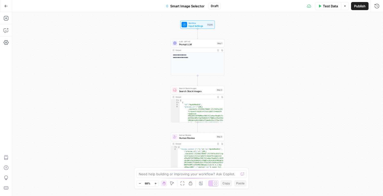
click at [345, 6] on icon "button" at bounding box center [344, 6] width 3 height 3
click at [291, 9] on div "Test Data Options Publish Run History" at bounding box center [302, 6] width 163 height 12
click at [376, 6] on icon "button" at bounding box center [376, 6] width 5 height 5
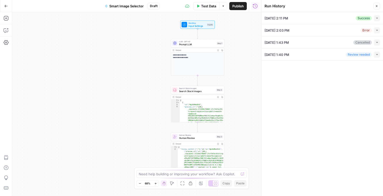
click at [377, 5] on icon "button" at bounding box center [376, 6] width 3 height 3
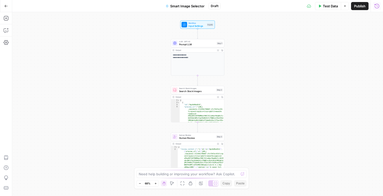
click at [375, 6] on icon "button" at bounding box center [376, 6] width 5 height 5
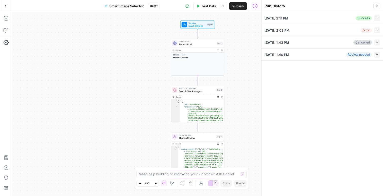
click at [378, 5] on icon "button" at bounding box center [376, 6] width 3 height 3
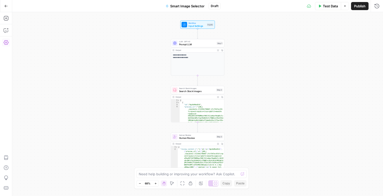
click at [6, 43] on icon "button" at bounding box center [6, 42] width 5 height 5
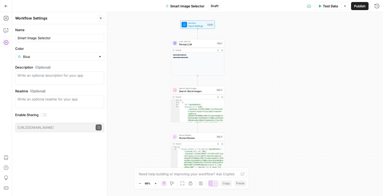
click at [100, 19] on icon "button" at bounding box center [101, 18] width 2 height 2
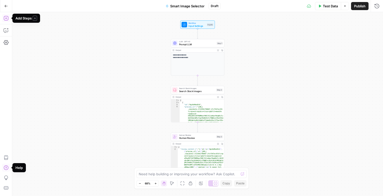
click at [7, 19] on icon "button" at bounding box center [6, 18] width 5 height 5
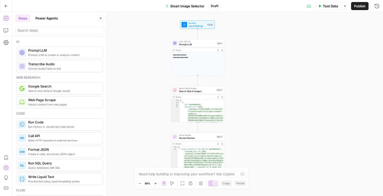
click at [101, 19] on icon "button" at bounding box center [100, 18] width 3 height 3
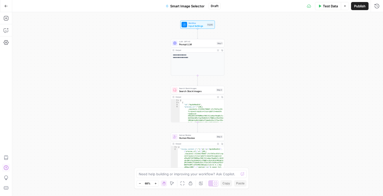
click at [5, 5] on icon "button" at bounding box center [6, 6] width 4 height 4
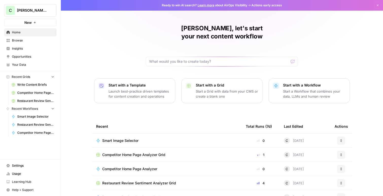
click at [121, 138] on span "Smart Image Selector" at bounding box center [120, 140] width 36 height 5
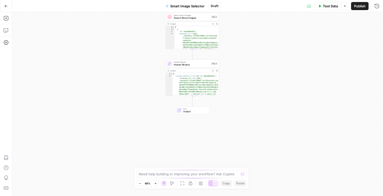
click at [190, 111] on span "Output" at bounding box center [194, 112] width 23 height 4
click at [375, 19] on icon "button" at bounding box center [376, 18] width 3 height 3
